Goal: Task Accomplishment & Management: Manage account settings

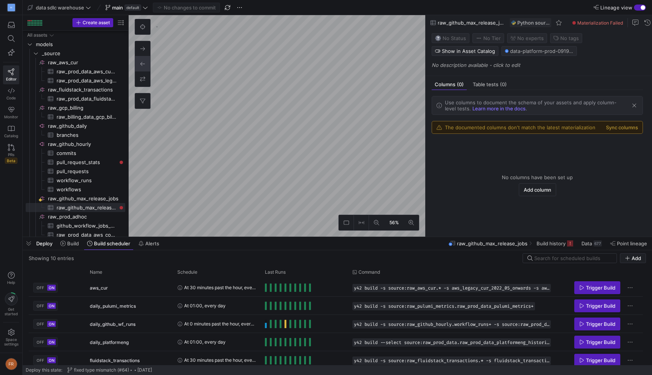
click at [258, 6] on y42-top-nav "data sdlc warehouse main default No changes to commit Lineage view" at bounding box center [338, 7] width 630 height 15
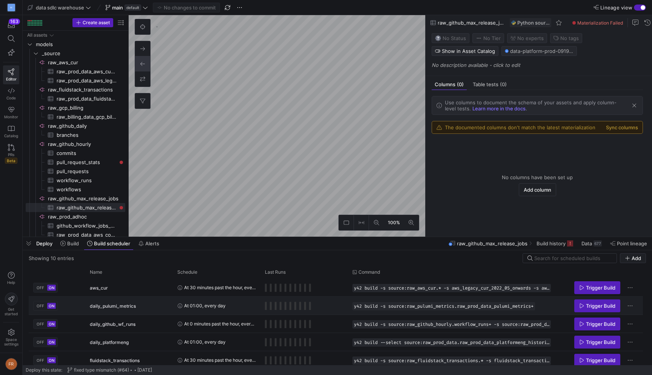
scroll to position [95, 0]
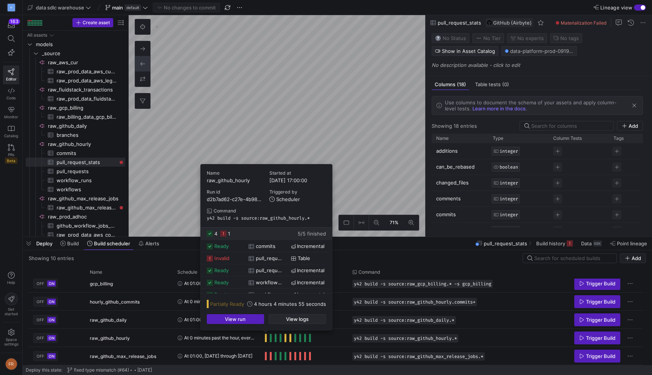
click at [282, 319] on span "button" at bounding box center [297, 318] width 57 height 9
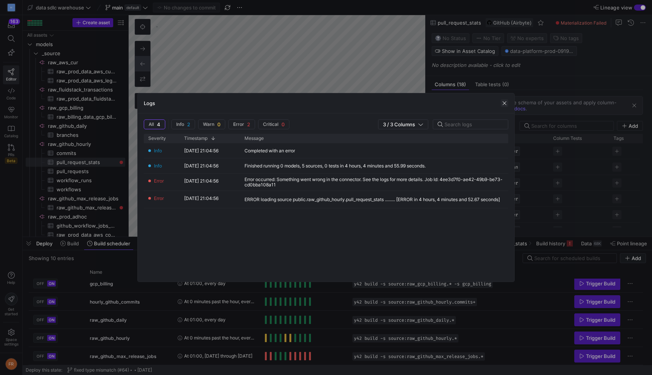
click at [503, 103] on span "button" at bounding box center [505, 103] width 8 height 8
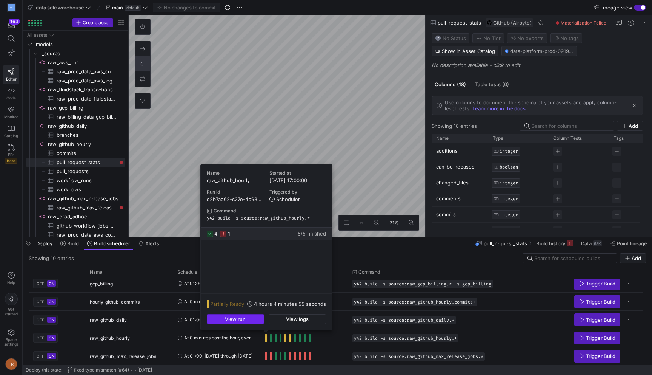
click at [254, 316] on span "button" at bounding box center [235, 318] width 57 height 9
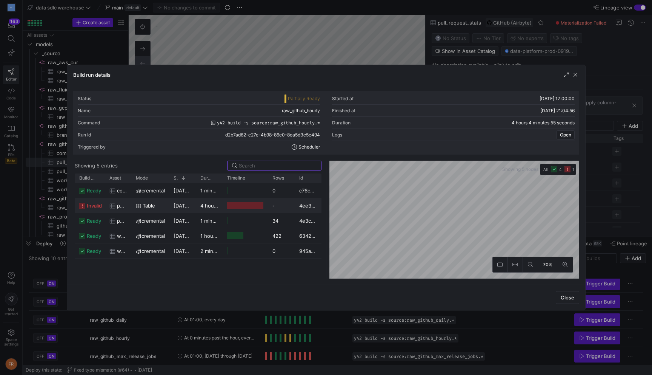
click at [190, 204] on span "07/10/25, 17:00:03" at bounding box center [193, 205] width 38 height 6
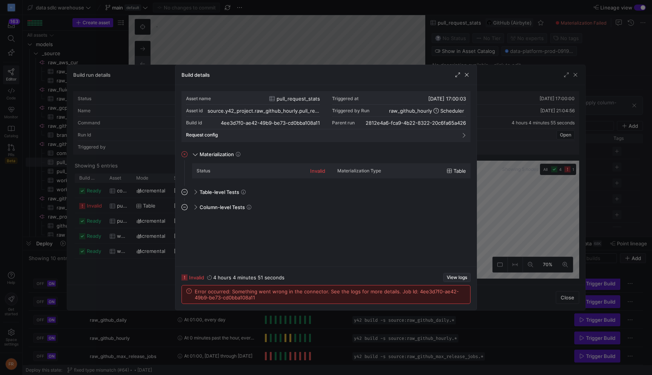
click at [458, 277] on span "View logs" at bounding box center [457, 277] width 20 height 5
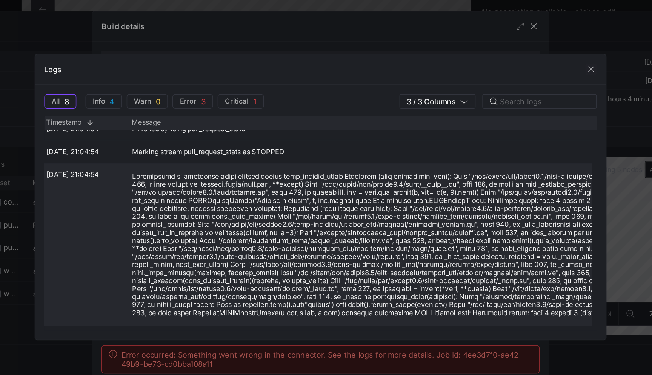
scroll to position [0, 46]
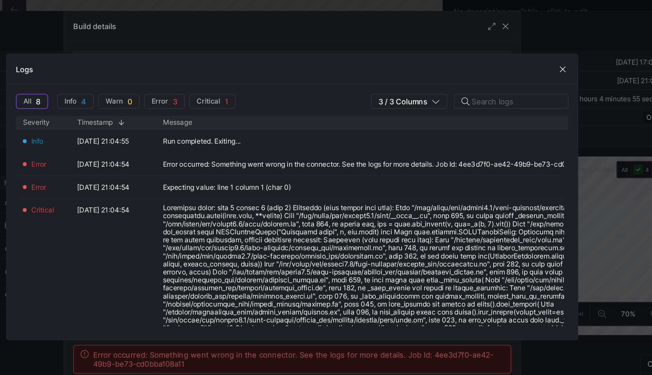
click at [509, 103] on div "Logs" at bounding box center [326, 103] width 377 height 20
click at [505, 103] on span "button" at bounding box center [505, 103] width 8 height 8
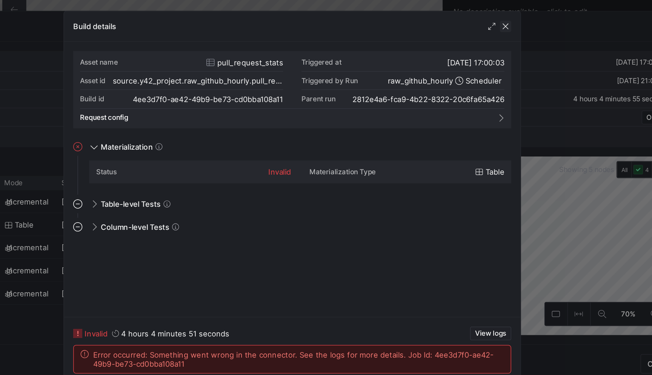
click at [466, 77] on span "button" at bounding box center [467, 75] width 8 height 8
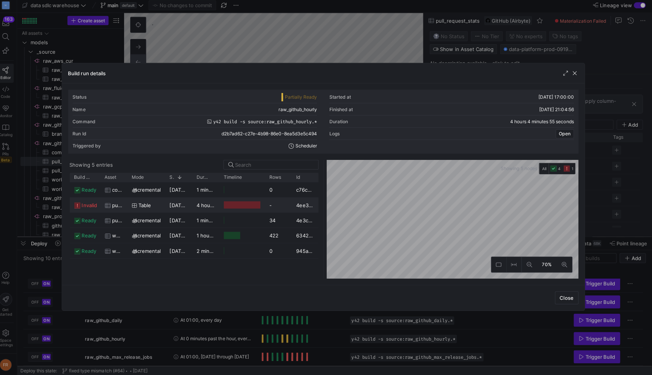
scroll to position [0, 0]
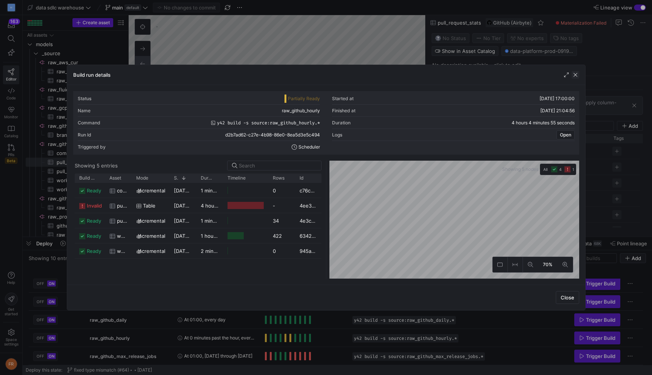
click at [577, 75] on span "button" at bounding box center [576, 75] width 8 height 8
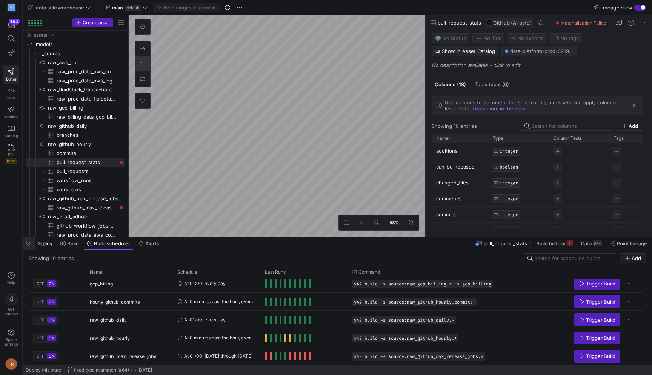
click at [27, 244] on span "button" at bounding box center [29, 243] width 12 height 13
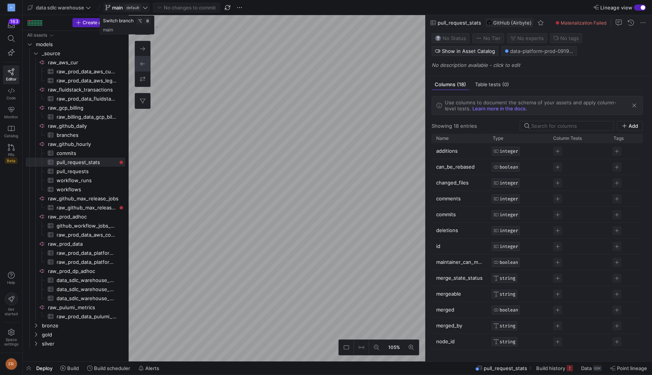
click at [126, 6] on span "default" at bounding box center [133, 8] width 17 height 6
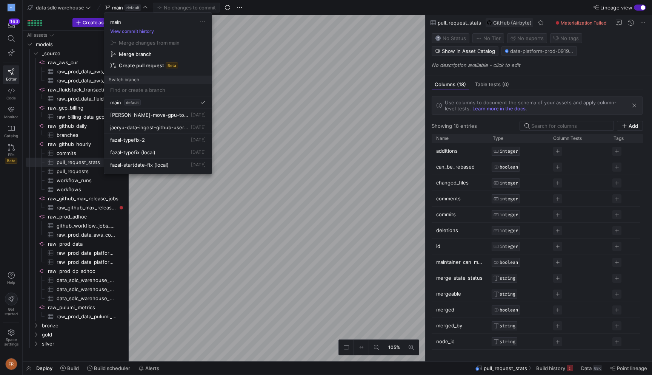
click at [163, 89] on input at bounding box center [158, 90] width 96 height 6
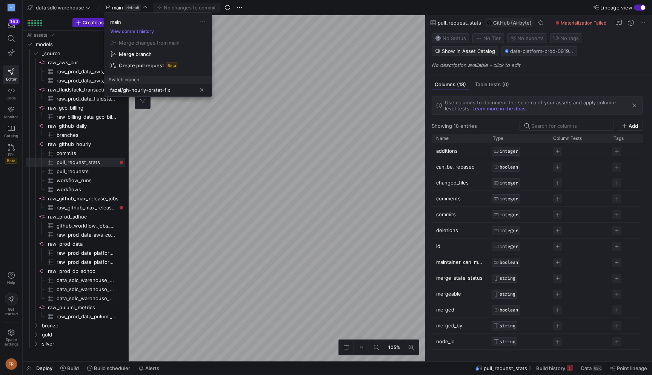
click at [174, 91] on input "fazal/gh-hourly-prstat-fix" at bounding box center [153, 90] width 86 height 6
click at [130, 89] on input "fazal/gh-hourly-prstat-fix" at bounding box center [153, 90] width 86 height 6
type input "fazal/gh_hourly_prstat_fix"
drag, startPoint x: 176, startPoint y: 88, endPoint x: 102, endPoint y: 88, distance: 74.8
click at [102, 88] on div "main View commit history Merge changes from main Merge branch Create pull reque…" at bounding box center [326, 187] width 652 height 375
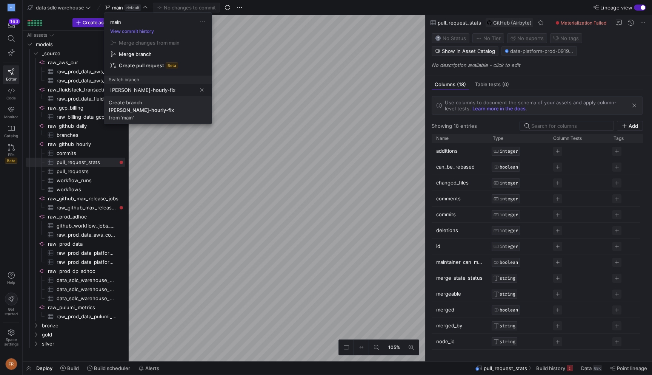
type input "fazal-gh-hourly-fix"
click at [137, 117] on span "Create branch fazal-gh-hourly-fix from 'main'" at bounding box center [158, 109] width 99 height 21
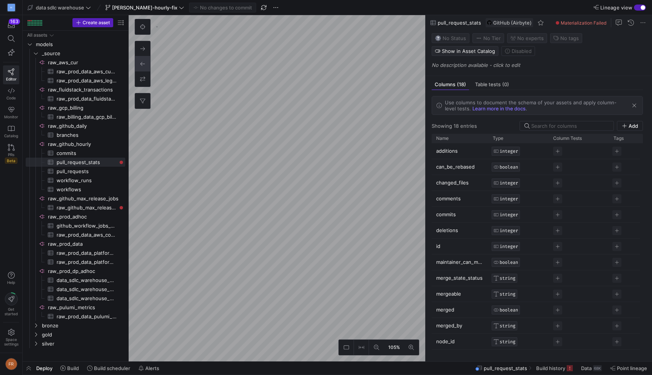
click at [638, 9] on div "button" at bounding box center [640, 8] width 12 height 6
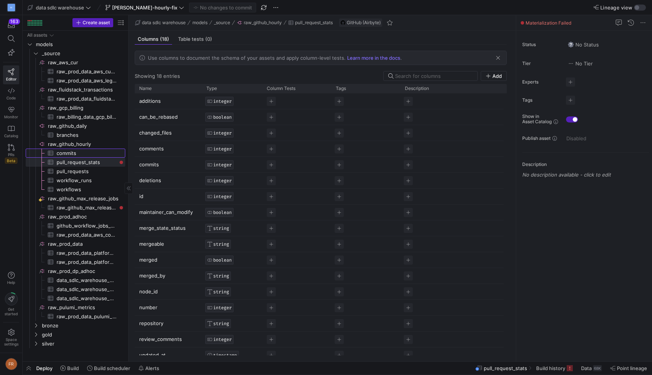
click at [92, 153] on span "commits​​​​​​​​​" at bounding box center [87, 153] width 60 height 9
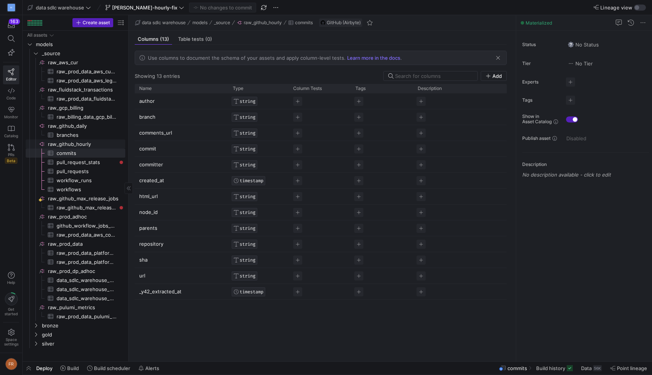
click at [90, 141] on span "raw_github_hourly​​​​​​​​" at bounding box center [86, 144] width 76 height 9
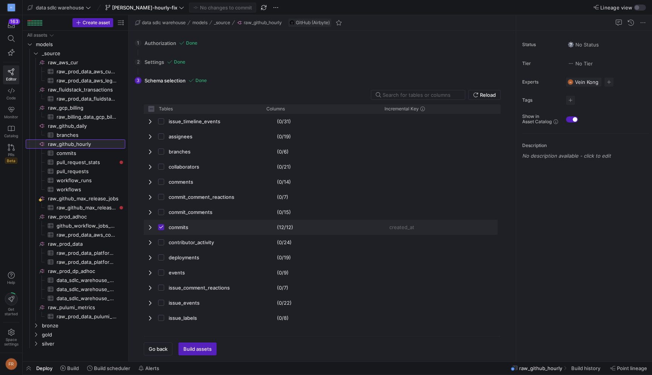
checkbox input "false"
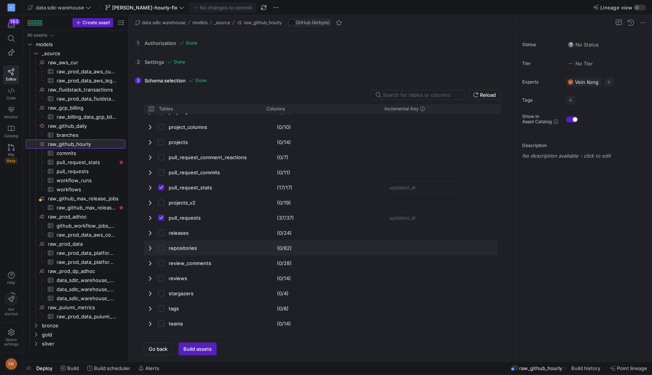
scroll to position [280, 0]
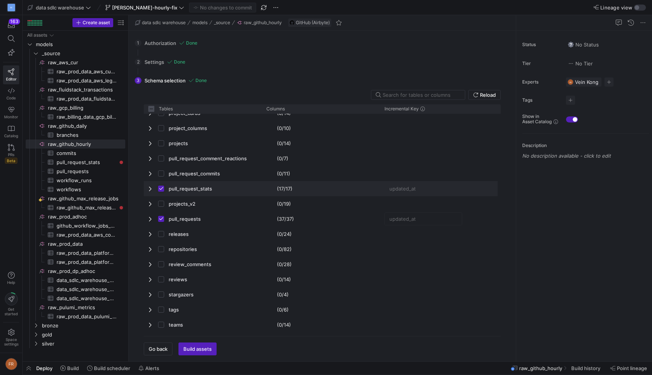
click at [161, 189] on input "Press Space to toggle row selection (checked)" at bounding box center [161, 188] width 6 height 6
checkbox input "false"
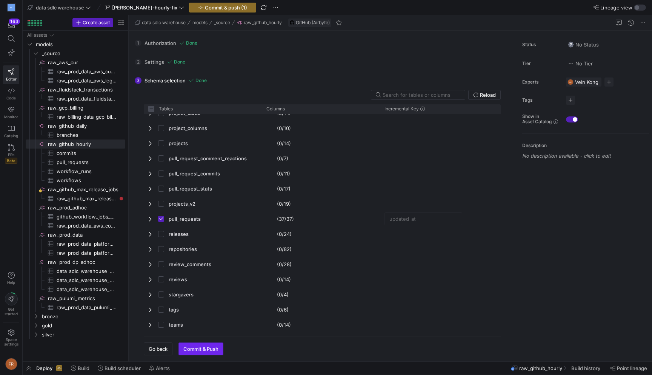
click at [211, 346] on span "Commit & Push" at bounding box center [201, 348] width 35 height 6
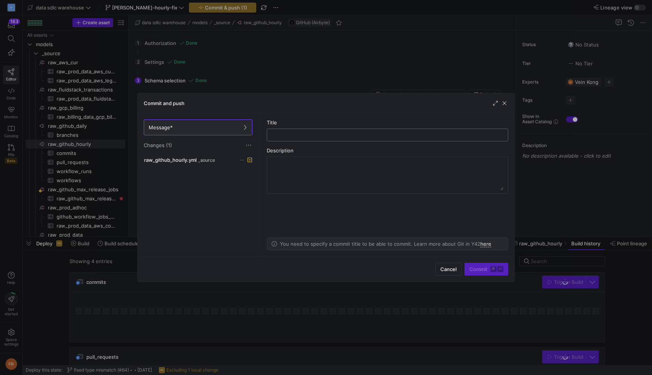
click at [334, 138] on div at bounding box center [387, 135] width 229 height 12
click at [325, 136] on input "text" at bounding box center [387, 135] width 229 height 6
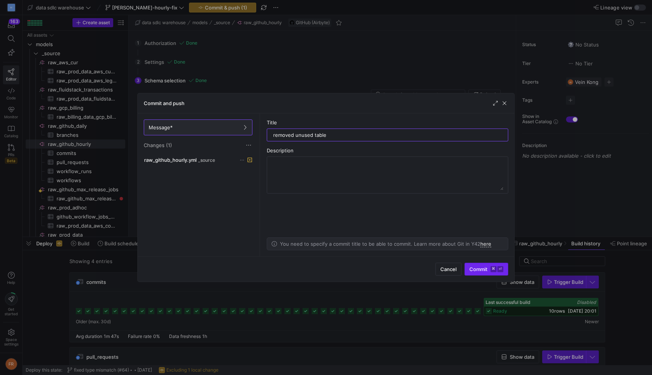
type input "removed unused table"
click at [483, 267] on span "Commit ⌘ ⏎" at bounding box center [487, 269] width 34 height 6
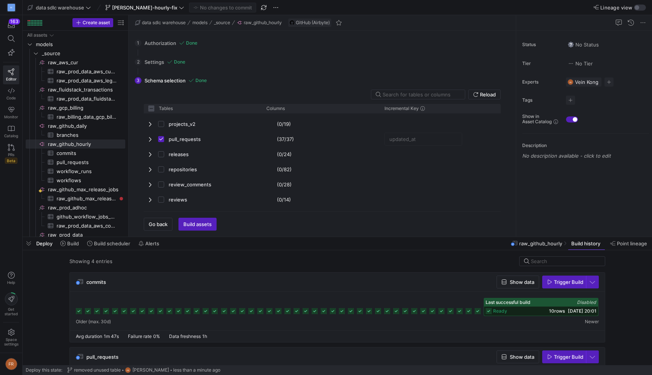
scroll to position [497, 0]
click at [208, 222] on span "Build assets" at bounding box center [198, 224] width 28 height 6
click at [639, 8] on div "button" at bounding box center [637, 7] width 5 height 5
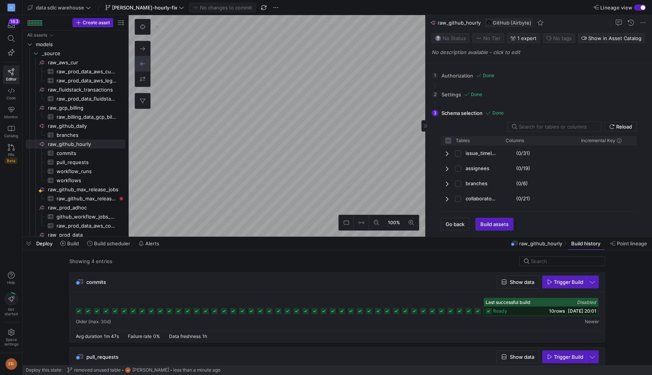
checkbox input "false"
click at [288, 280] on as-split "data sdlc warehouse fazal-gh-hourly-fix No changes to commit Lineage view Creat…" at bounding box center [338, 187] width 630 height 375
